Goal: Information Seeking & Learning: Learn about a topic

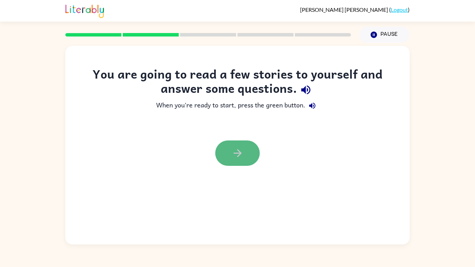
click at [248, 148] on button "button" at bounding box center [237, 152] width 45 height 25
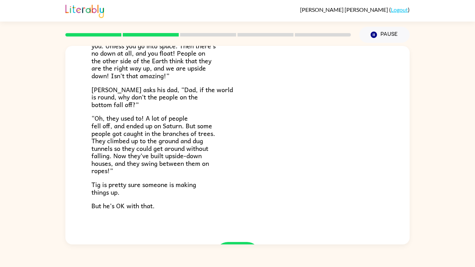
scroll to position [202, 0]
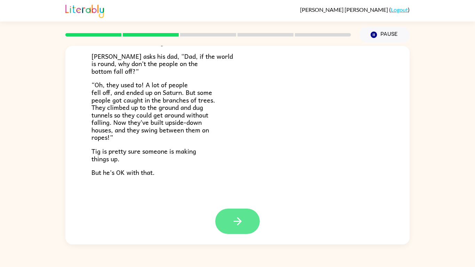
click at [232, 216] on icon "button" at bounding box center [238, 221] width 12 height 12
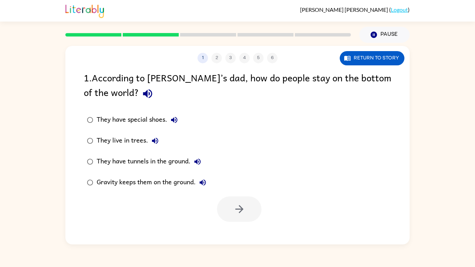
scroll to position [0, 0]
click at [143, 90] on icon "button" at bounding box center [147, 93] width 9 height 9
click at [176, 121] on icon "button" at bounding box center [174, 120] width 8 height 8
click at [154, 137] on icon "button" at bounding box center [155, 141] width 8 height 8
click at [204, 156] on div "They have tunnels in the ground." at bounding box center [151, 162] width 108 height 14
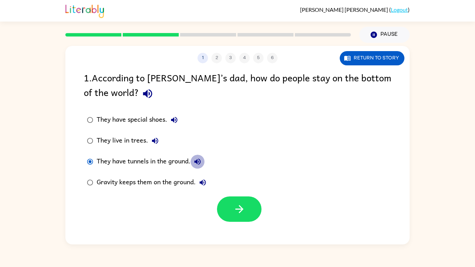
click at [199, 161] on icon "button" at bounding box center [197, 162] width 6 height 6
click at [221, 202] on button "button" at bounding box center [239, 208] width 45 height 25
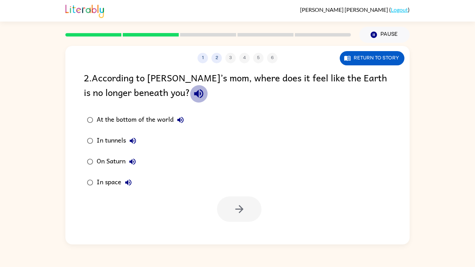
click at [194, 93] on icon "button" at bounding box center [198, 93] width 9 height 9
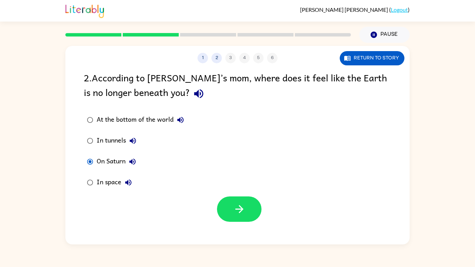
click at [136, 160] on icon "button" at bounding box center [132, 162] width 8 height 8
click at [249, 213] on button "button" at bounding box center [239, 208] width 45 height 25
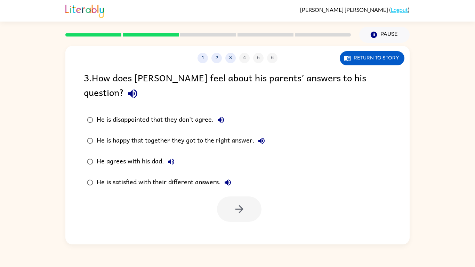
click at [224, 116] on icon "button" at bounding box center [221, 120] width 8 height 8
click at [139, 88] on icon "button" at bounding box center [133, 94] width 12 height 12
click at [224, 116] on icon "button" at bounding box center [221, 120] width 8 height 8
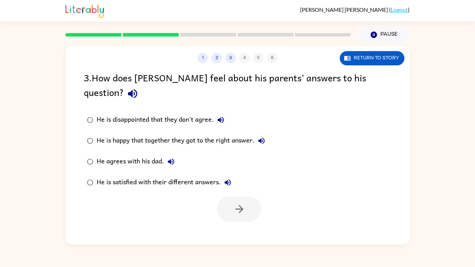
click at [267, 134] on button "He is happy that together they got to the right answer." at bounding box center [262, 141] width 14 height 14
click at [219, 196] on button "button" at bounding box center [239, 208] width 45 height 25
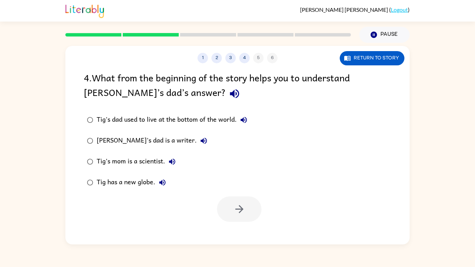
click at [159, 102] on div "4 . What from the beginning of the story helps you to understand [PERSON_NAME]’…" at bounding box center [237, 86] width 307 height 32
click at [230, 95] on icon "button" at bounding box center [234, 93] width 9 height 9
click at [249, 122] on button "Tig's dad used to live at the bottom of the world." at bounding box center [244, 120] width 14 height 14
click at [200, 142] on icon "button" at bounding box center [204, 141] width 8 height 8
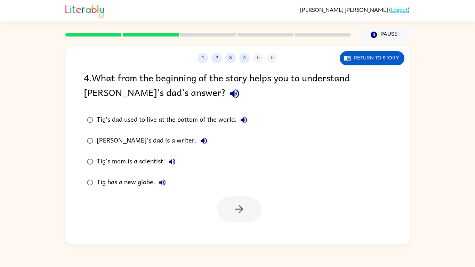
click at [171, 159] on icon "button" at bounding box center [172, 162] width 8 height 8
click at [237, 199] on button "button" at bounding box center [239, 208] width 45 height 25
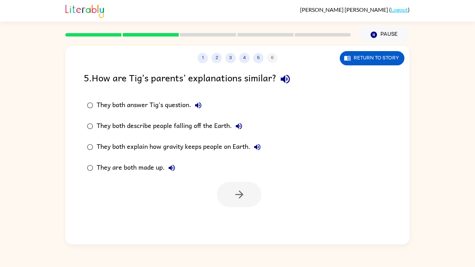
click at [291, 78] on icon "button" at bounding box center [285, 79] width 12 height 12
click at [212, 103] on label "They both answer Tig’s question." at bounding box center [174, 105] width 188 height 21
click at [198, 102] on icon "button" at bounding box center [198, 105] width 8 height 8
click at [228, 204] on button "button" at bounding box center [239, 194] width 45 height 25
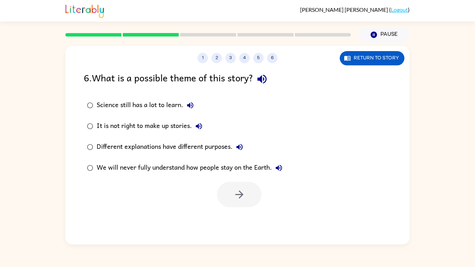
click at [190, 104] on icon "button" at bounding box center [190, 105] width 6 height 6
click at [262, 75] on icon "button" at bounding box center [262, 79] width 12 height 12
click at [192, 105] on icon "button" at bounding box center [190, 105] width 6 height 6
click at [201, 122] on icon "button" at bounding box center [199, 126] width 8 height 8
click at [240, 146] on icon "button" at bounding box center [239, 147] width 6 height 6
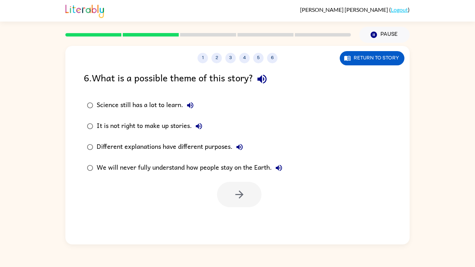
click at [237, 137] on label "Different explanations have different purposes." at bounding box center [184, 147] width 209 height 21
click at [238, 192] on icon "button" at bounding box center [239, 194] width 12 height 12
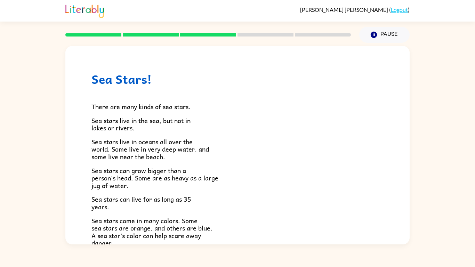
click at [260, 183] on p "Sea stars can grow bigger than a person's head. Some are as heavy as a large ju…" at bounding box center [237, 178] width 292 height 23
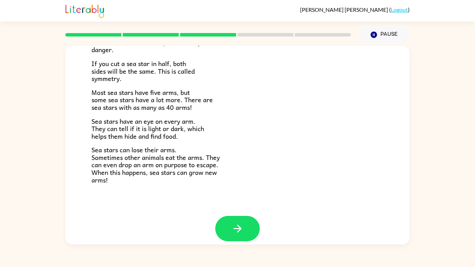
scroll to position [194, 0]
click at [239, 217] on button "button" at bounding box center [237, 228] width 45 height 25
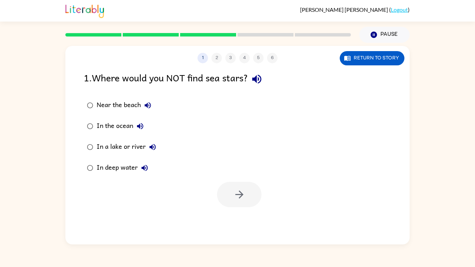
click at [260, 75] on icon "button" at bounding box center [257, 79] width 12 height 12
click at [239, 188] on icon "button" at bounding box center [239, 194] width 12 height 12
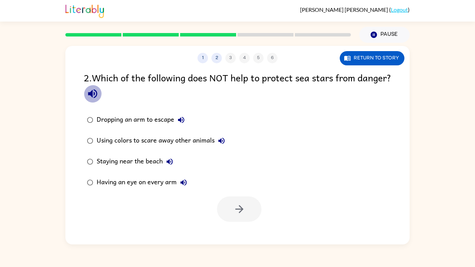
click at [99, 96] on icon "button" at bounding box center [93, 94] width 12 height 12
click at [186, 118] on button "Dropping an arm to escape" at bounding box center [181, 120] width 14 height 14
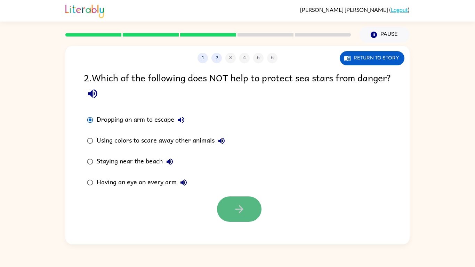
click at [245, 197] on button "button" at bounding box center [239, 208] width 45 height 25
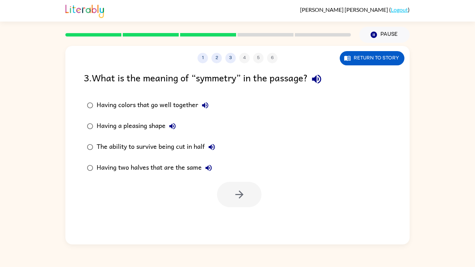
click at [210, 103] on button "Having colors that go well together" at bounding box center [205, 105] width 14 height 14
click at [248, 200] on button "button" at bounding box center [239, 194] width 45 height 25
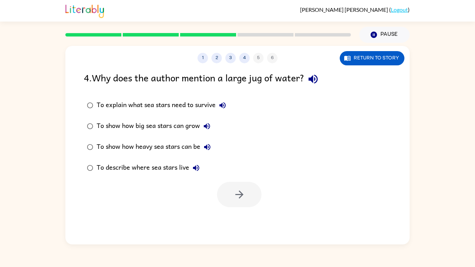
click at [319, 77] on icon "button" at bounding box center [313, 79] width 12 height 12
click at [207, 126] on icon "button" at bounding box center [207, 126] width 6 height 6
click at [239, 185] on div at bounding box center [239, 194] width 45 height 25
click at [203, 119] on div "To show how big sea stars can grow" at bounding box center [155, 126] width 117 height 14
click at [256, 201] on button "button" at bounding box center [239, 194] width 45 height 25
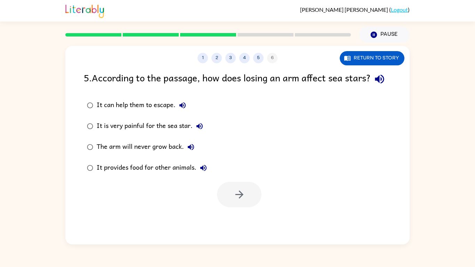
click at [234, 205] on div at bounding box center [239, 194] width 45 height 25
click at [375, 84] on icon "button" at bounding box center [379, 79] width 9 height 9
click at [184, 110] on icon "button" at bounding box center [182, 105] width 8 height 8
click at [201, 130] on icon "button" at bounding box center [199, 126] width 8 height 8
click at [194, 154] on button "The arm will never grow back." at bounding box center [191, 147] width 14 height 14
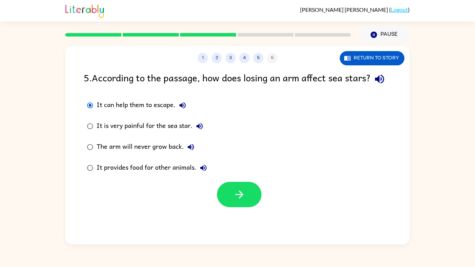
click at [202, 171] on icon "button" at bounding box center [203, 168] width 6 height 6
click at [231, 207] on button "button" at bounding box center [239, 194] width 45 height 25
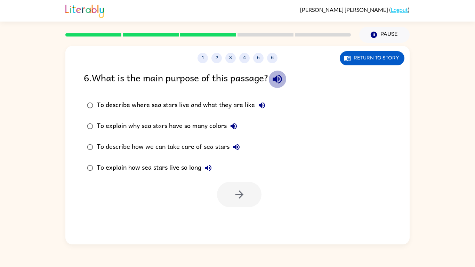
click at [283, 78] on icon "button" at bounding box center [277, 79] width 12 height 12
click at [277, 77] on icon "button" at bounding box center [277, 79] width 12 height 12
click at [264, 105] on icon "button" at bounding box center [262, 105] width 8 height 8
click at [231, 124] on icon "button" at bounding box center [234, 126] width 8 height 8
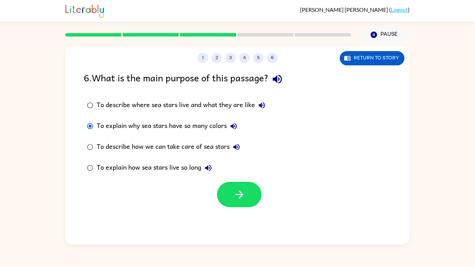
click at [245, 221] on div "1 2 3 4 5 6 Return to story 6 . What is the main purpose of this passage? To de…" at bounding box center [237, 145] width 344 height 199
click at [244, 203] on button "button" at bounding box center [239, 194] width 45 height 25
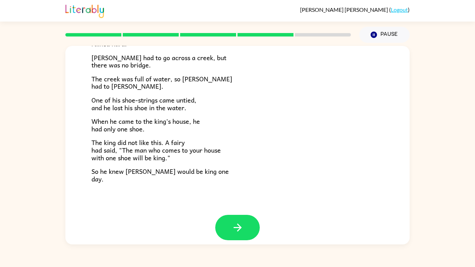
scroll to position [114, 0]
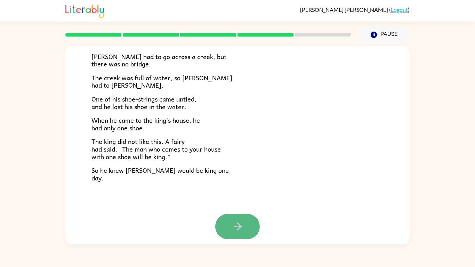
click at [238, 223] on icon "button" at bounding box center [238, 226] width 12 height 12
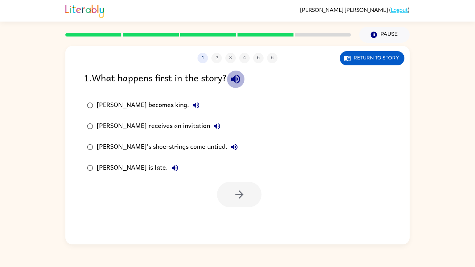
click at [244, 79] on button "button" at bounding box center [236, 79] width 18 height 18
click at [192, 103] on icon "button" at bounding box center [196, 105] width 8 height 8
click at [125, 96] on label "[PERSON_NAME] becomes king." at bounding box center [162, 105] width 165 height 21
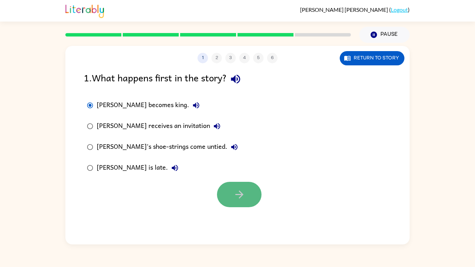
click at [255, 191] on button "button" at bounding box center [239, 194] width 45 height 25
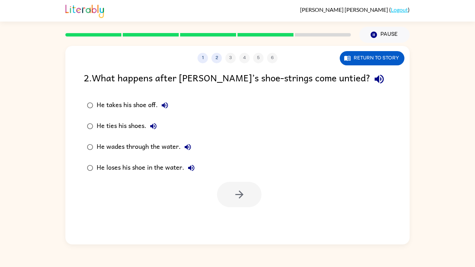
click at [135, 116] on label "He ties his shoes." at bounding box center [141, 126] width 122 height 21
click at [232, 192] on button "button" at bounding box center [239, 194] width 45 height 25
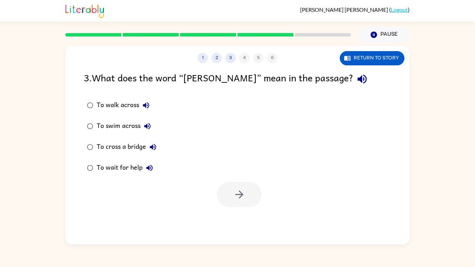
click at [132, 139] on label "To cross a bridge" at bounding box center [121, 147] width 83 height 21
click at [258, 197] on button "button" at bounding box center [239, 194] width 45 height 25
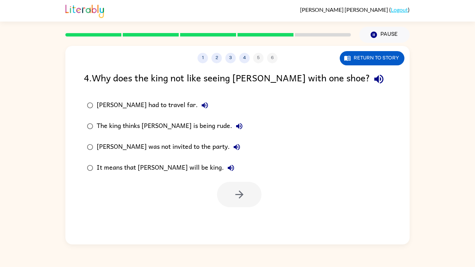
click at [183, 159] on label "It means that [PERSON_NAME] will be king." at bounding box center [165, 168] width 170 height 21
click at [228, 186] on button "button" at bounding box center [239, 194] width 45 height 25
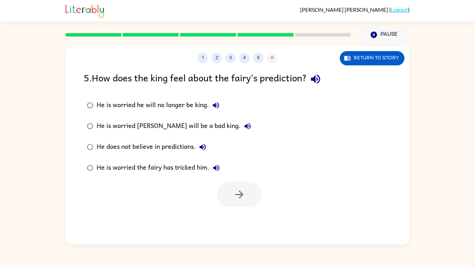
click at [179, 90] on div "5 . How does the king feel about the fairy’s prediction? He is worried he will …" at bounding box center [237, 138] width 344 height 137
click at [178, 137] on label "He does not believe in predictions." at bounding box center [169, 147] width 178 height 21
click at [230, 187] on button "button" at bounding box center [239, 194] width 45 height 25
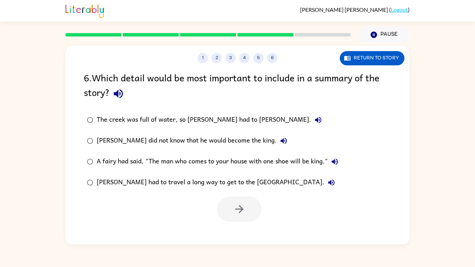
click at [204, 96] on div "6 . Which detail would be most important to include in a summary of the story?" at bounding box center [237, 86] width 307 height 32
click at [324, 139] on label "[PERSON_NAME] did not know that he would become the king." at bounding box center [212, 140] width 265 height 21
click at [253, 212] on button "button" at bounding box center [239, 208] width 45 height 25
